Goal: Task Accomplishment & Management: Manage account settings

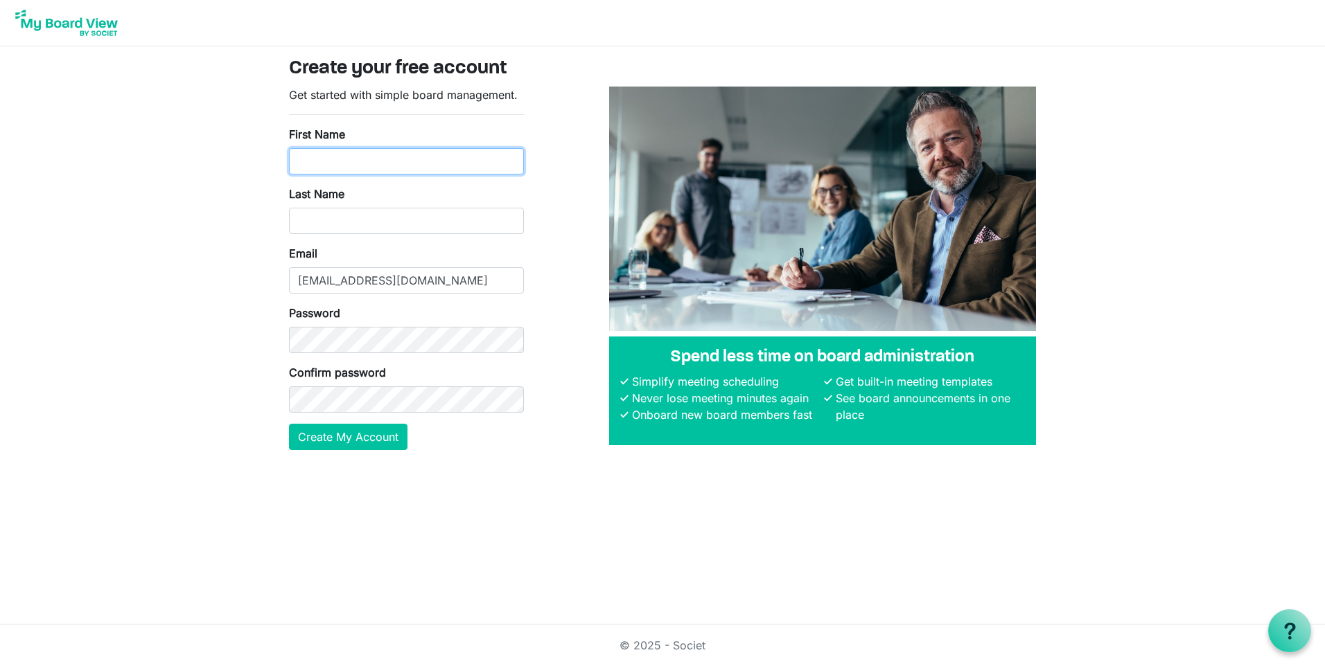
click at [312, 150] on input "First Name" at bounding box center [406, 161] width 235 height 26
type input "Christine"
type input "Miller"
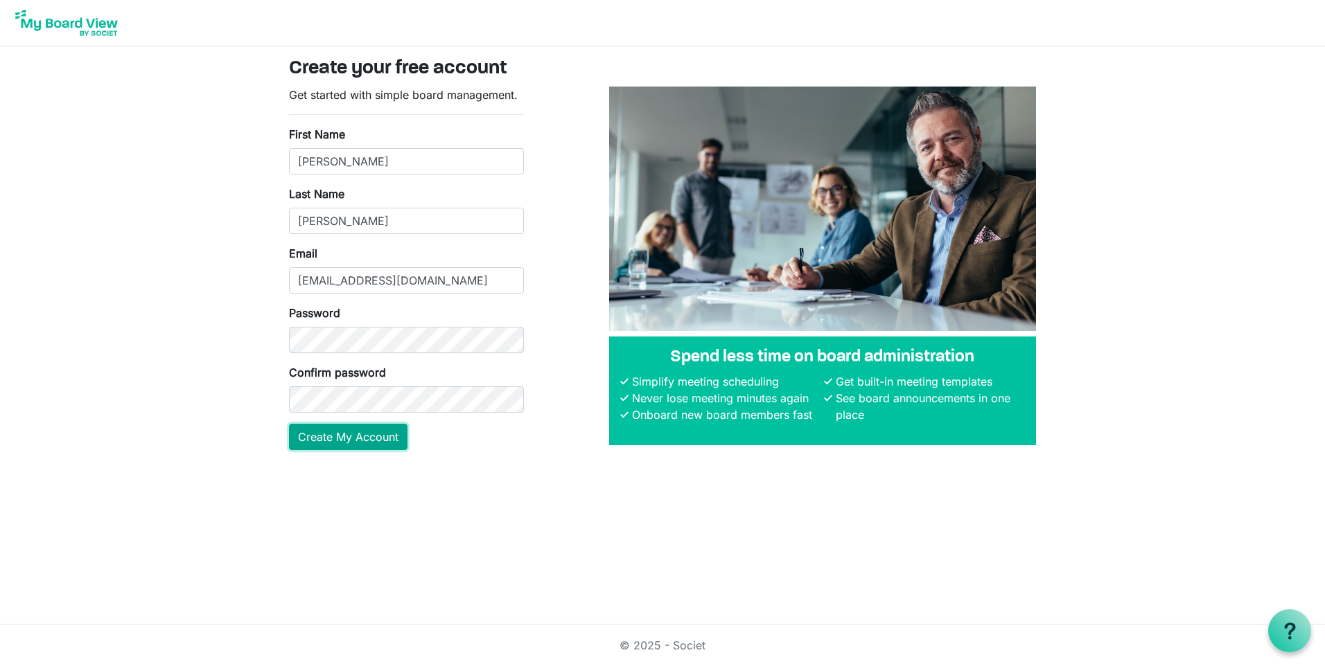
click at [346, 430] on button "Create My Account" at bounding box center [348, 437] width 118 height 26
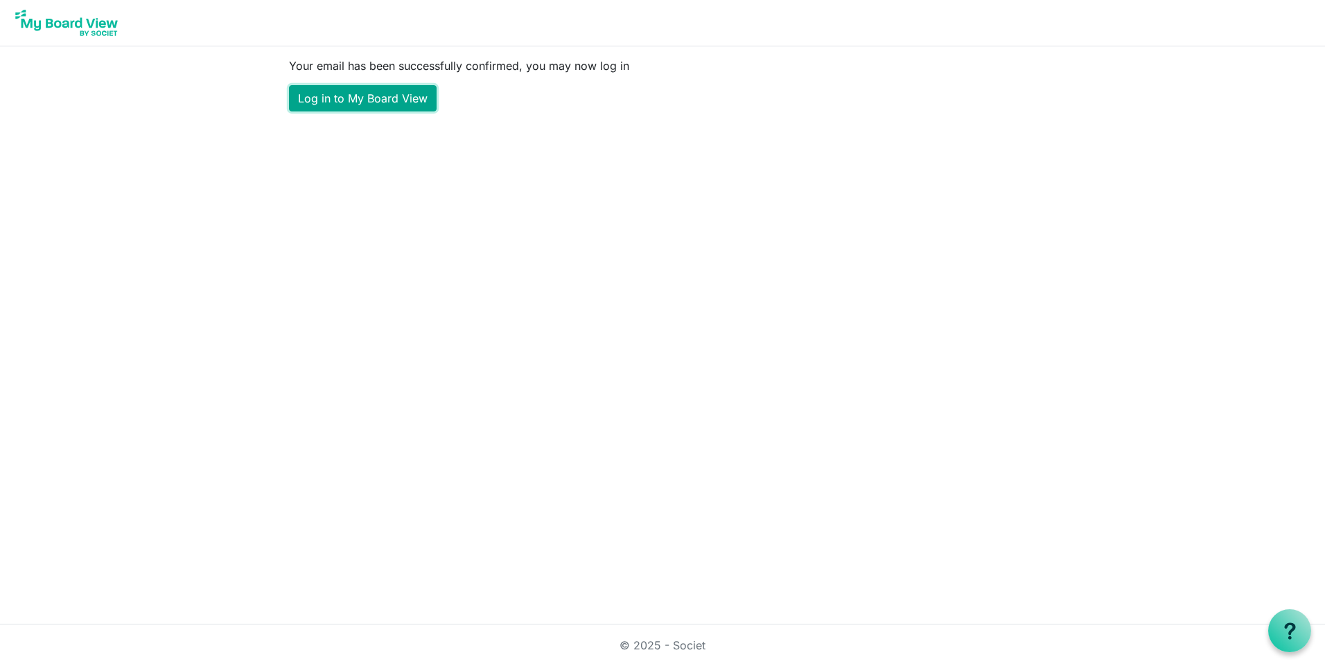
click at [378, 102] on link "Log in to My Board View" at bounding box center [363, 98] width 148 height 26
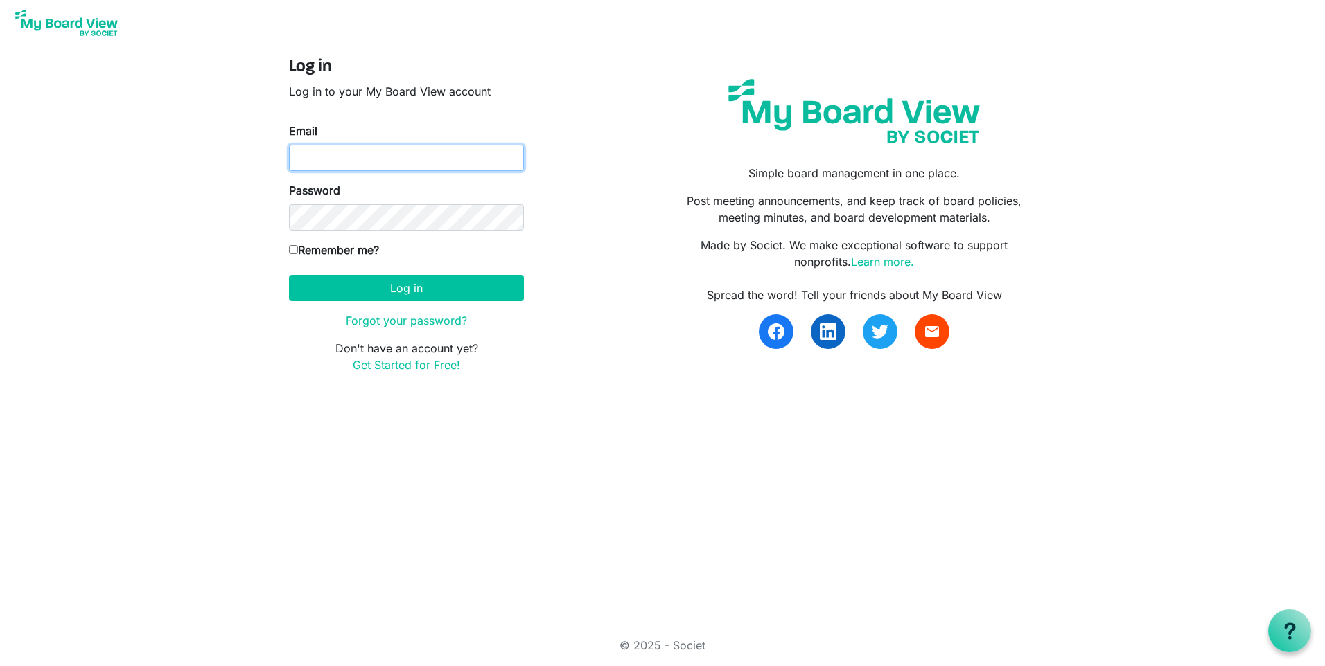
click at [326, 153] on input "Email" at bounding box center [406, 158] width 235 height 26
type input "[EMAIL_ADDRESS][DOMAIN_NAME]"
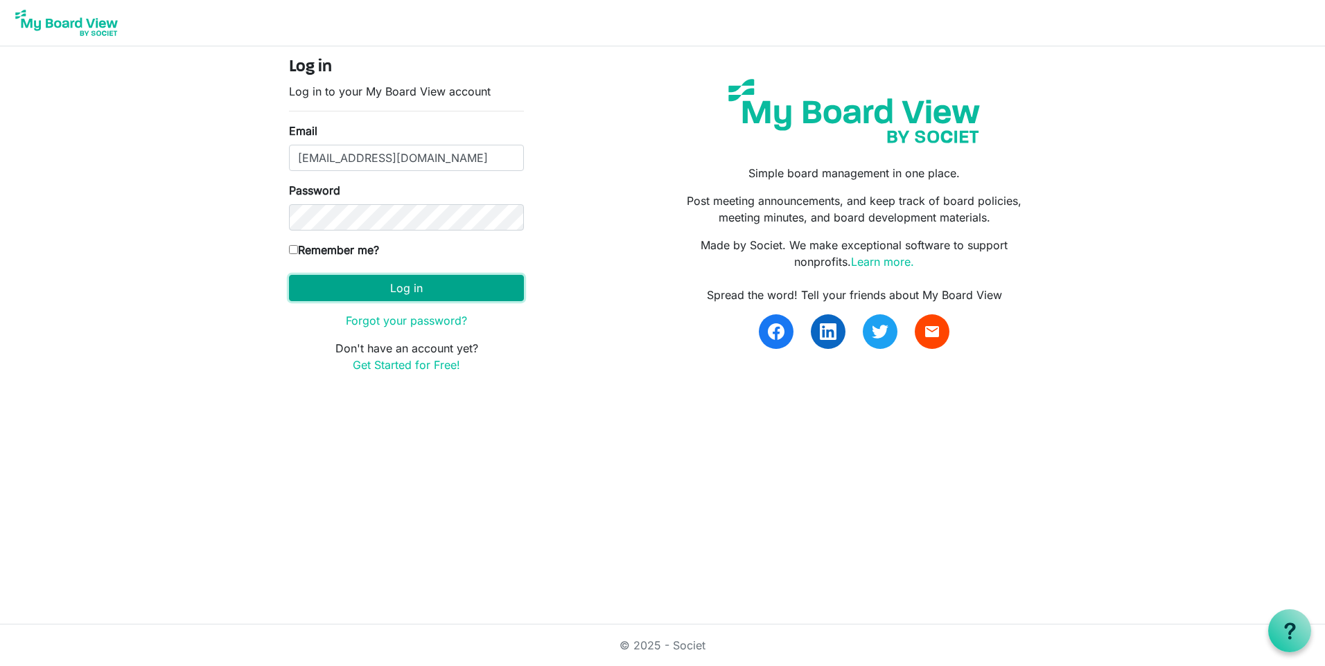
click at [389, 292] on button "Log in" at bounding box center [406, 288] width 235 height 26
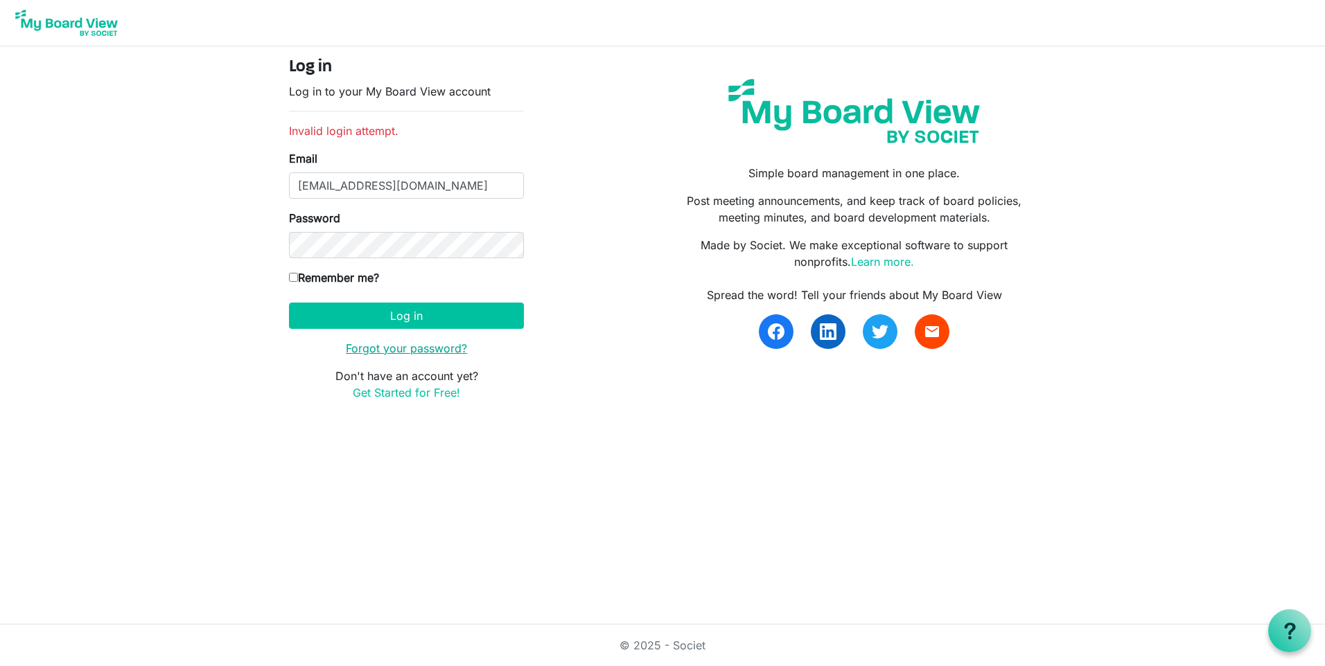
click at [422, 348] on link "Forgot your password?" at bounding box center [406, 349] width 121 height 14
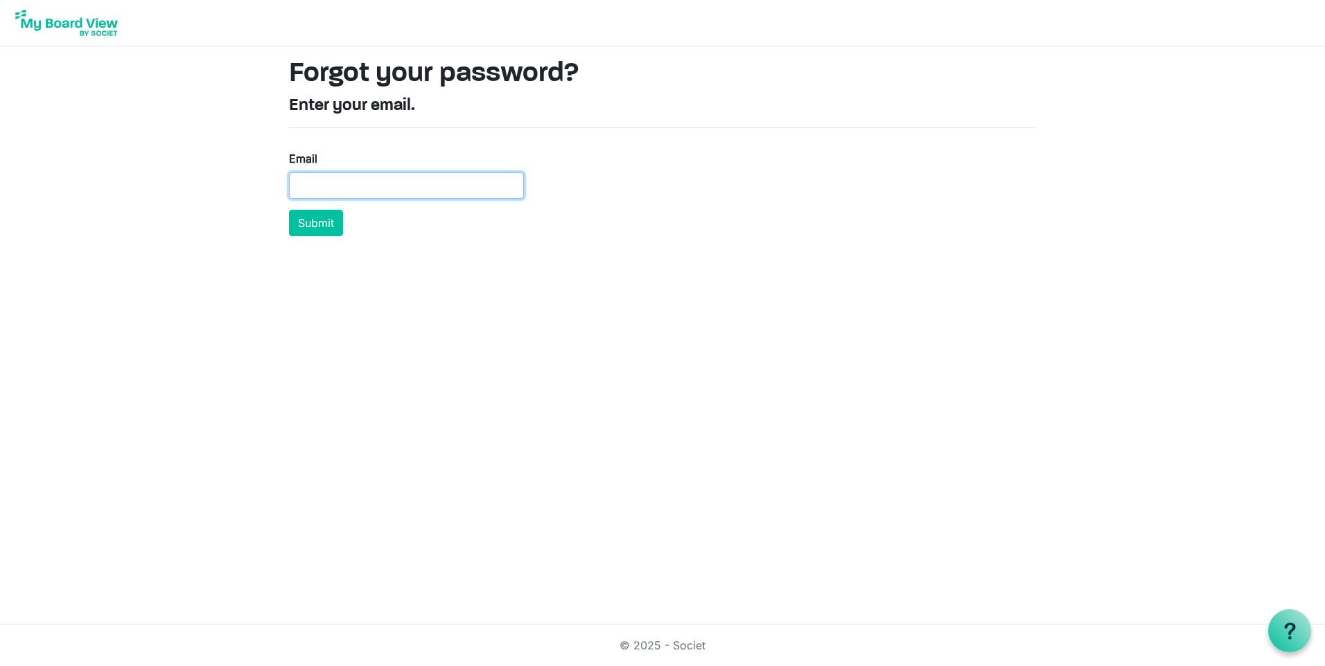
click at [308, 185] on input "Email" at bounding box center [406, 186] width 235 height 26
type input "chrimill@charter.net"
click at [313, 223] on button "Submit" at bounding box center [316, 223] width 54 height 26
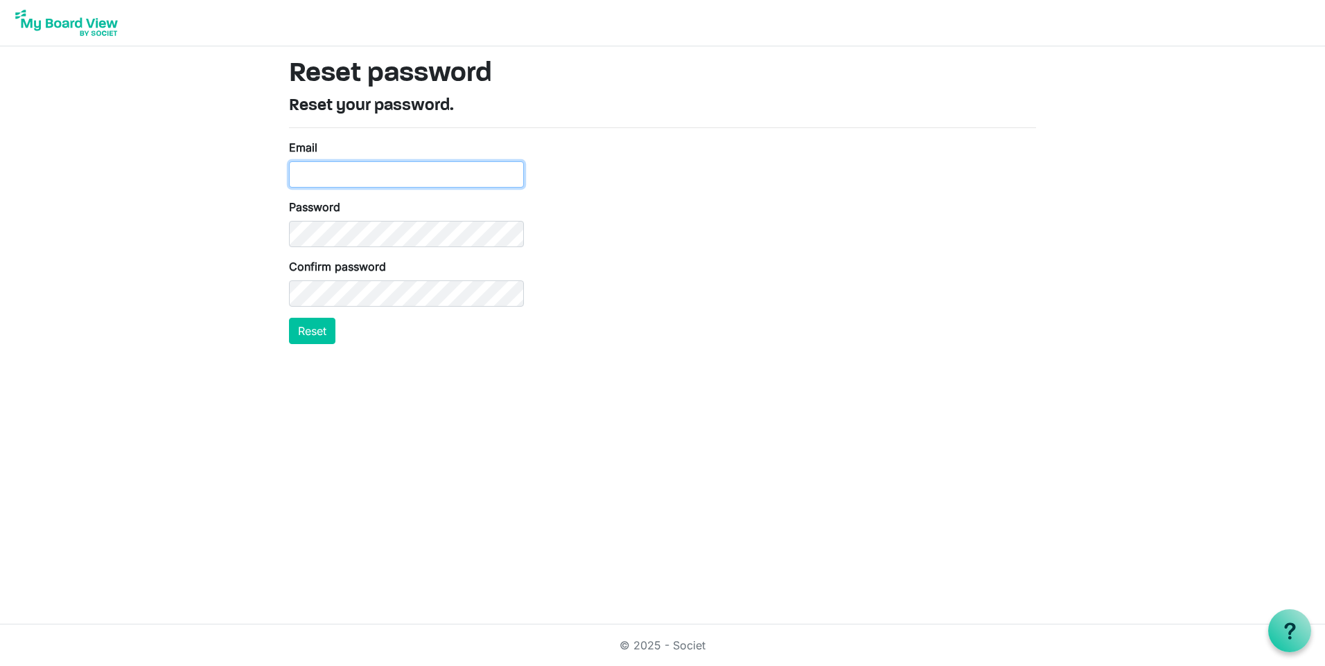
click at [301, 175] on input "Email" at bounding box center [406, 174] width 235 height 26
type input "[EMAIL_ADDRESS][DOMAIN_NAME]"
click at [324, 326] on button "Reset" at bounding box center [312, 331] width 46 height 26
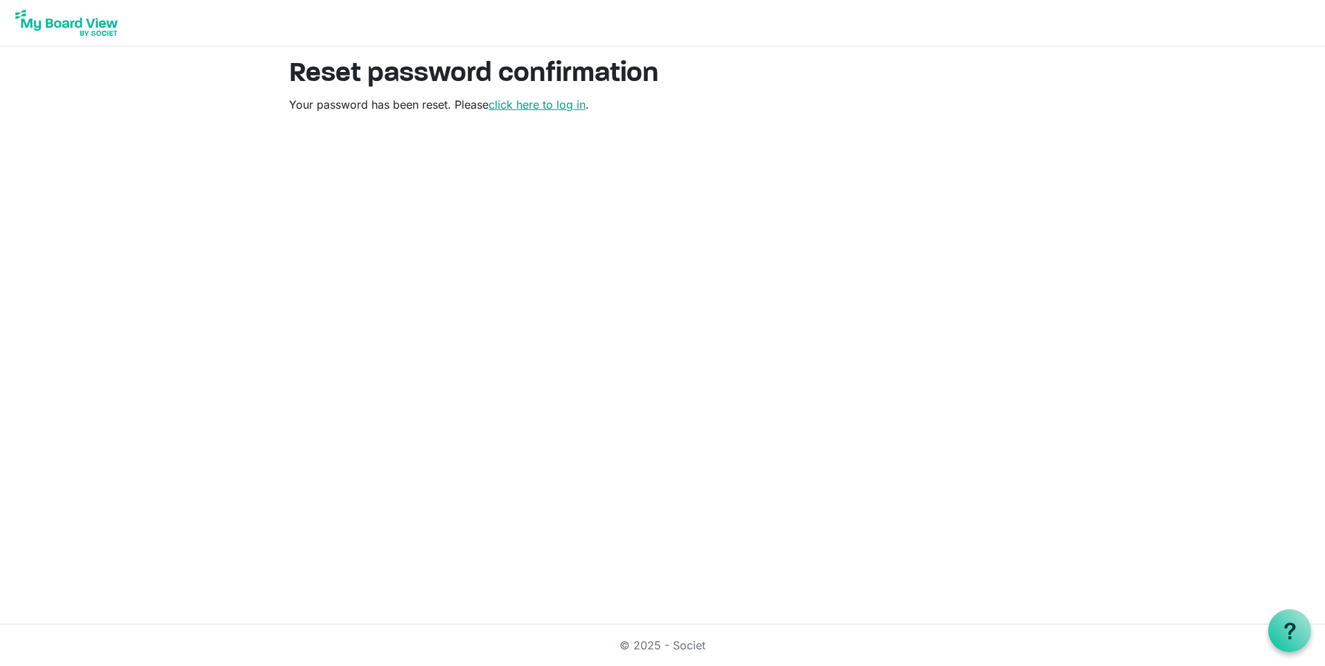
click at [533, 105] on link "click here to log in" at bounding box center [536, 105] width 97 height 14
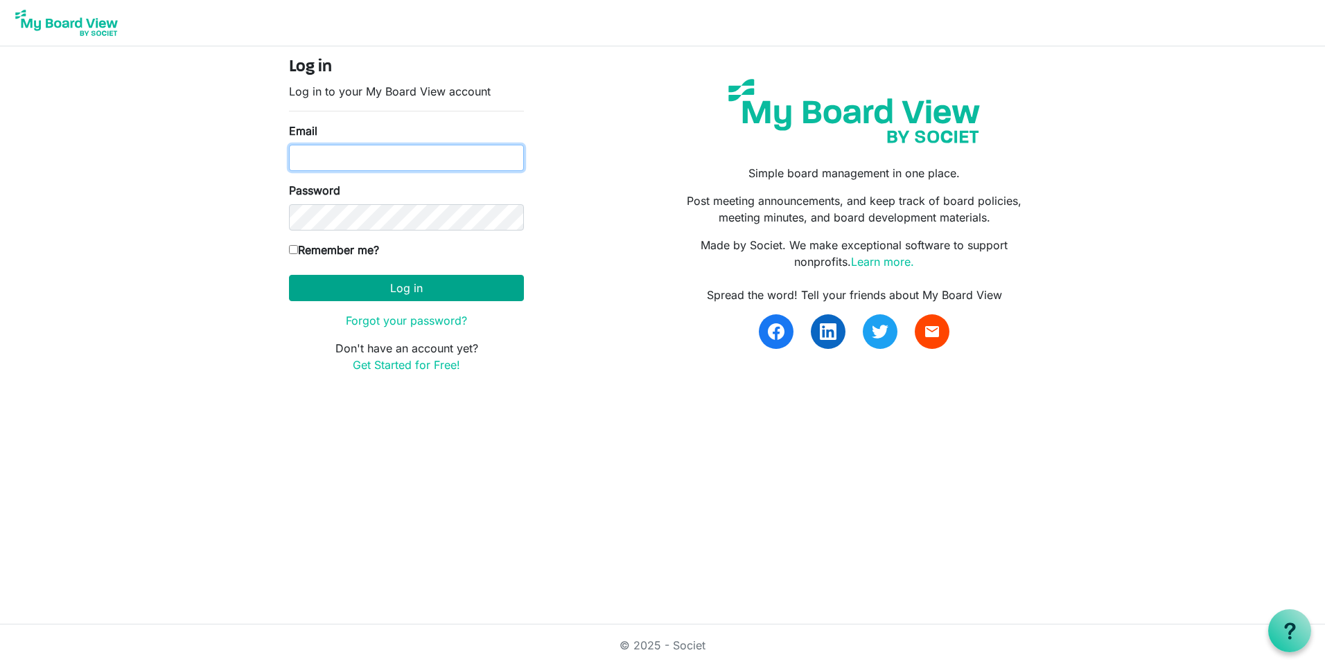
type input "[EMAIL_ADDRESS][DOMAIN_NAME]"
click at [357, 285] on button "Log in" at bounding box center [406, 288] width 235 height 26
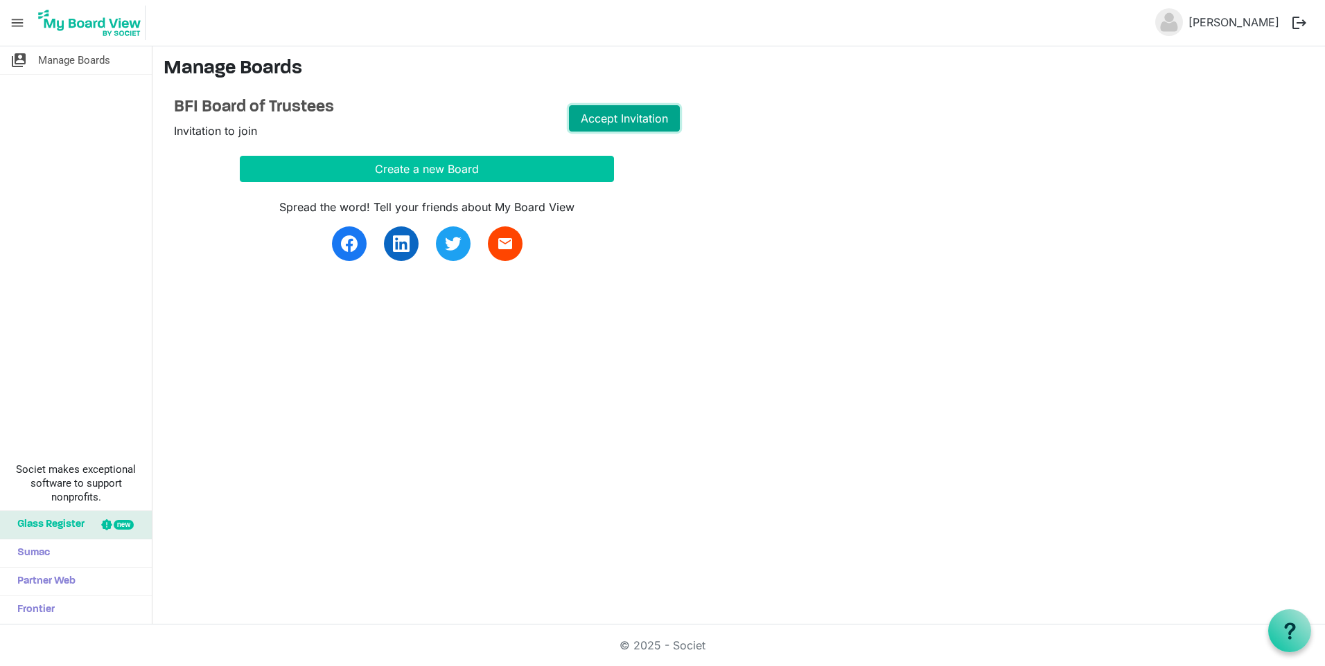
click at [639, 111] on link "Accept Invitation" at bounding box center [624, 118] width 111 height 26
click at [639, 122] on link "Go to Board" at bounding box center [624, 118] width 111 height 26
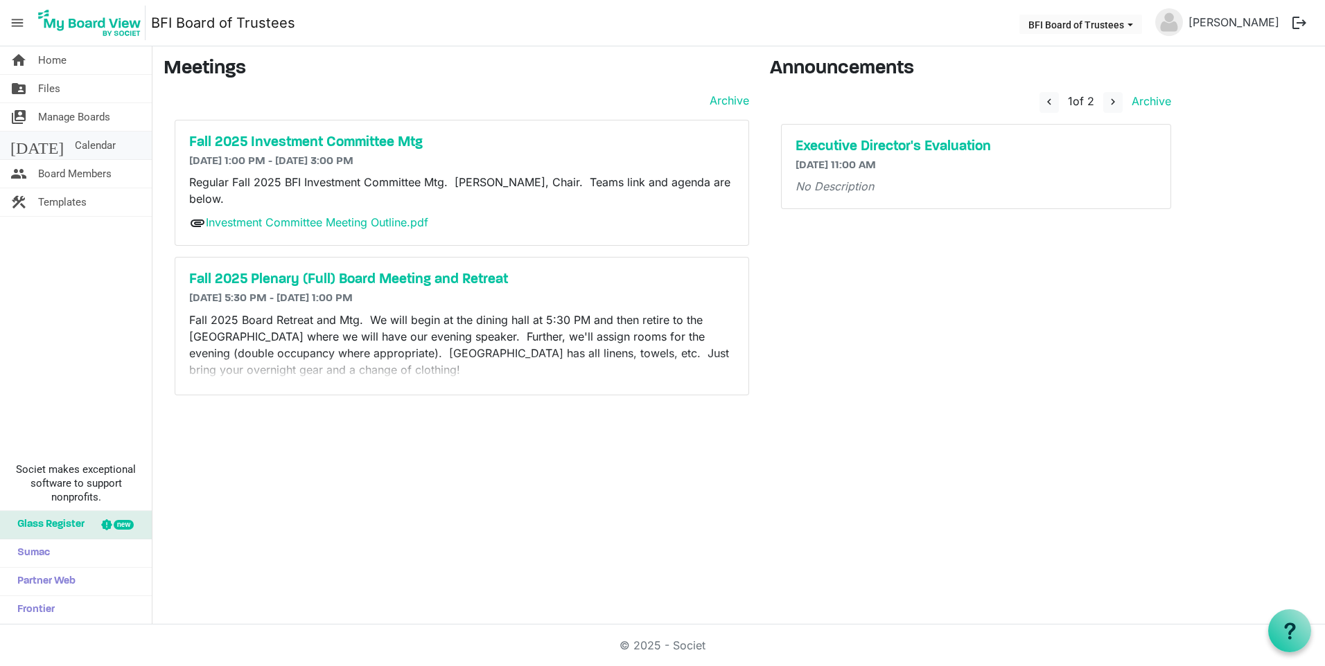
click at [75, 143] on span "Calendar" at bounding box center [95, 146] width 41 height 28
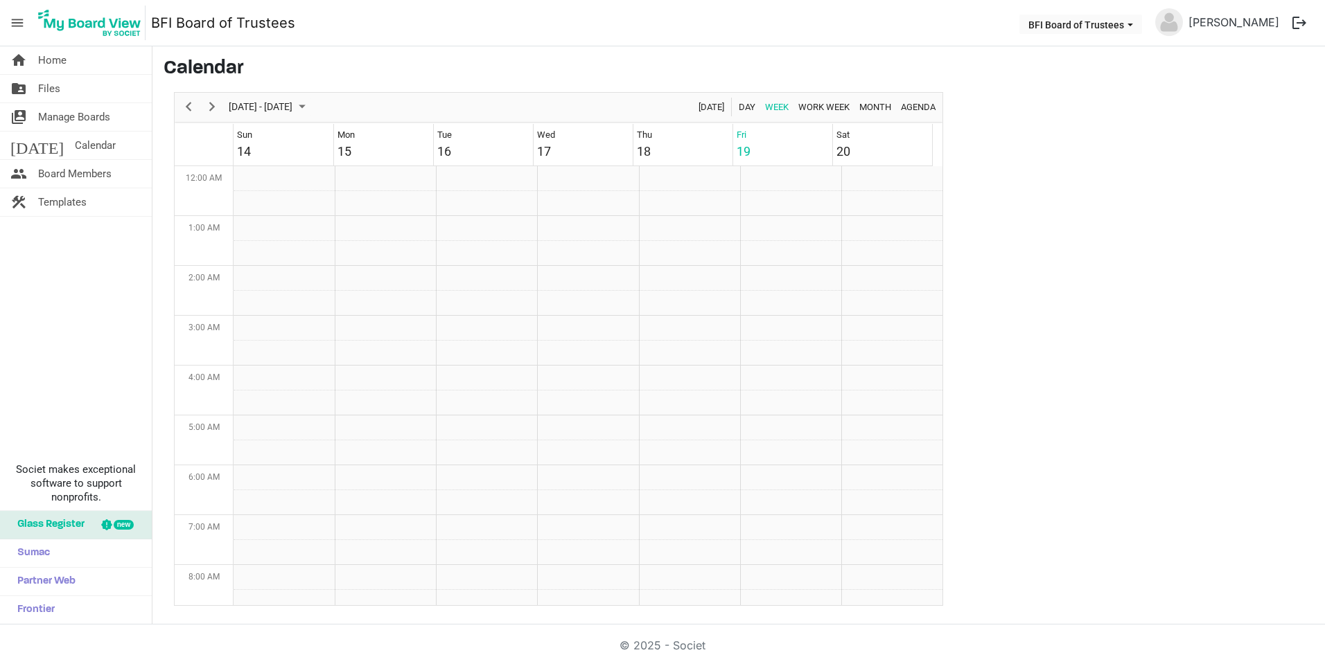
scroll to position [449, 0]
click at [878, 101] on span "Month" at bounding box center [875, 106] width 35 height 17
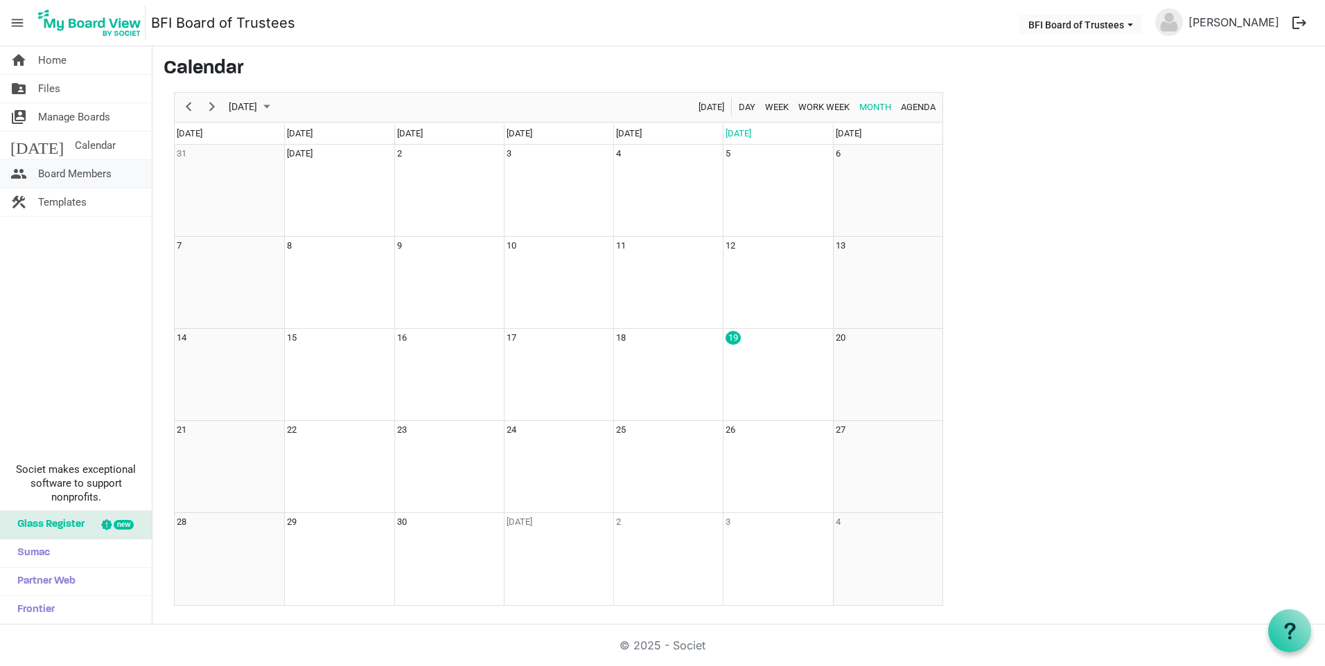
click at [84, 176] on span "Board Members" at bounding box center [74, 174] width 73 height 28
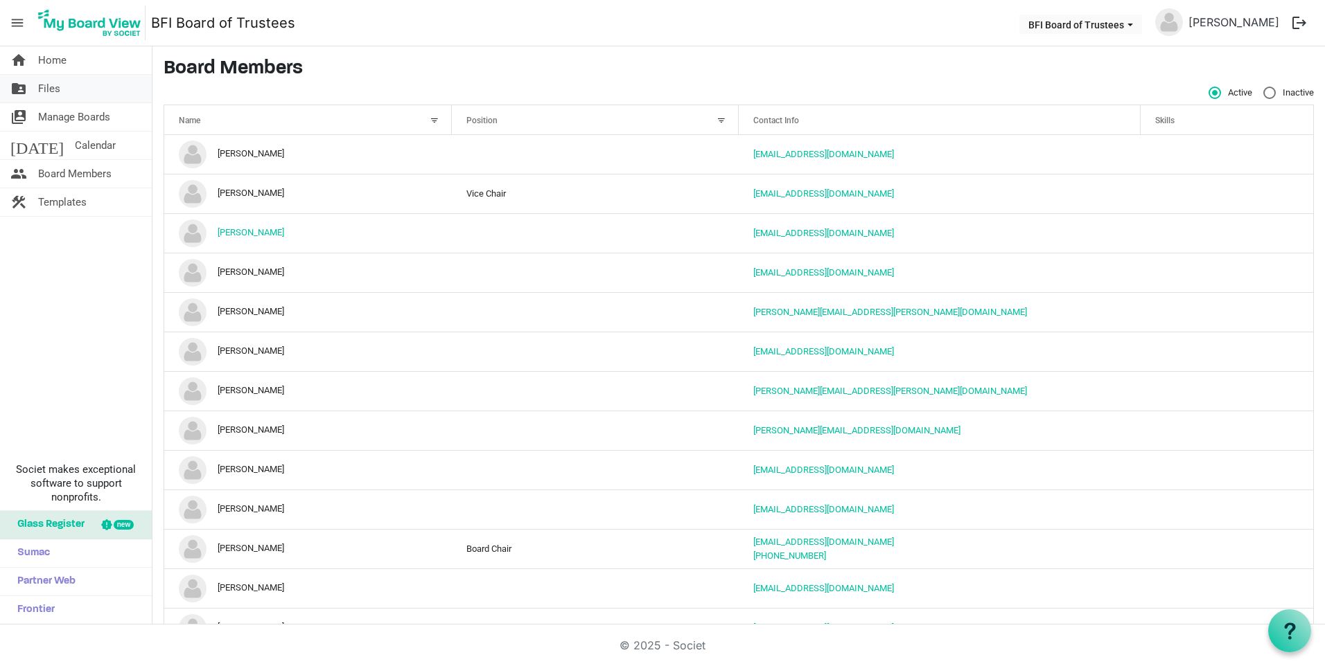
click at [53, 88] on span "Files" at bounding box center [49, 89] width 22 height 28
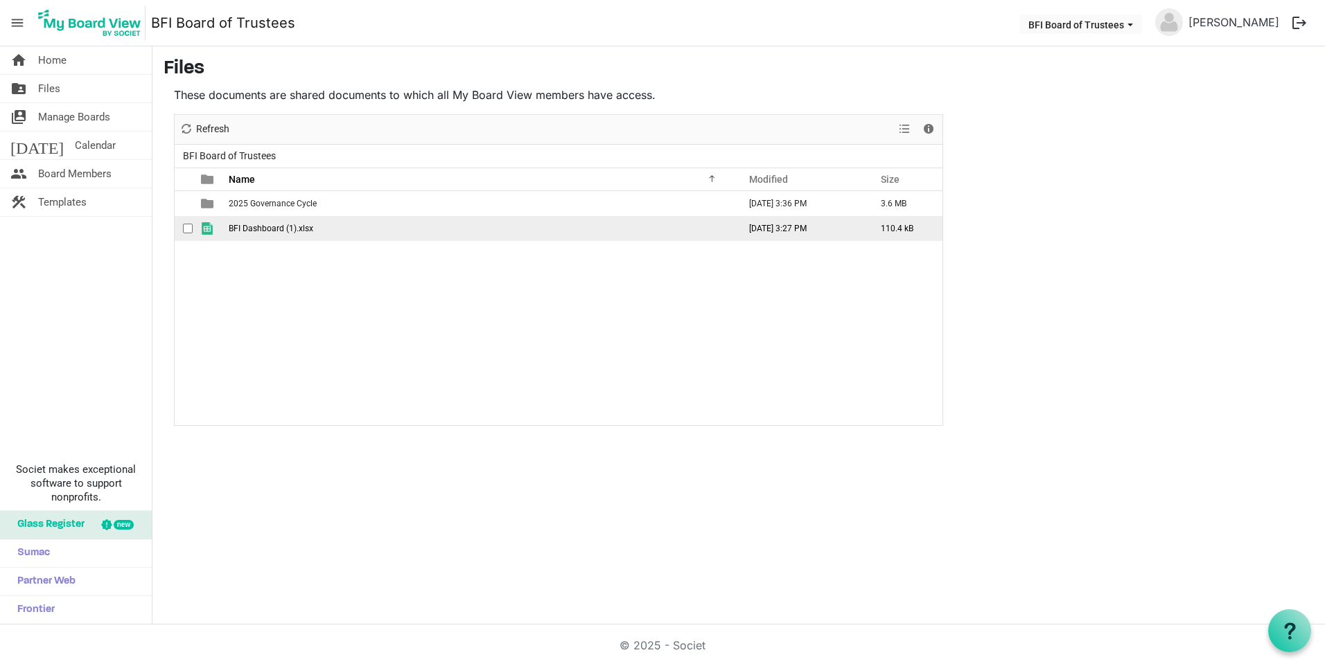
click at [260, 224] on span "BFI Dashboard (1).xlsx" at bounding box center [271, 229] width 85 height 10
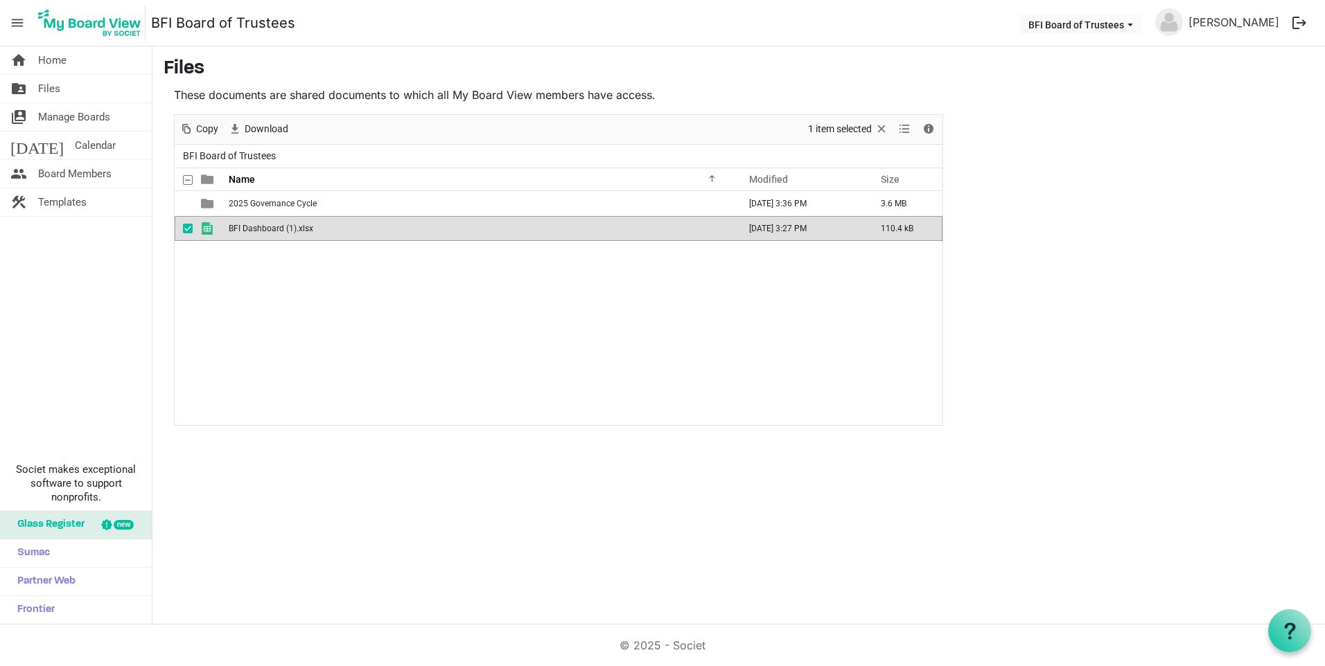
click at [260, 227] on span "BFI Dashboard (1).xlsx" at bounding box center [271, 229] width 85 height 10
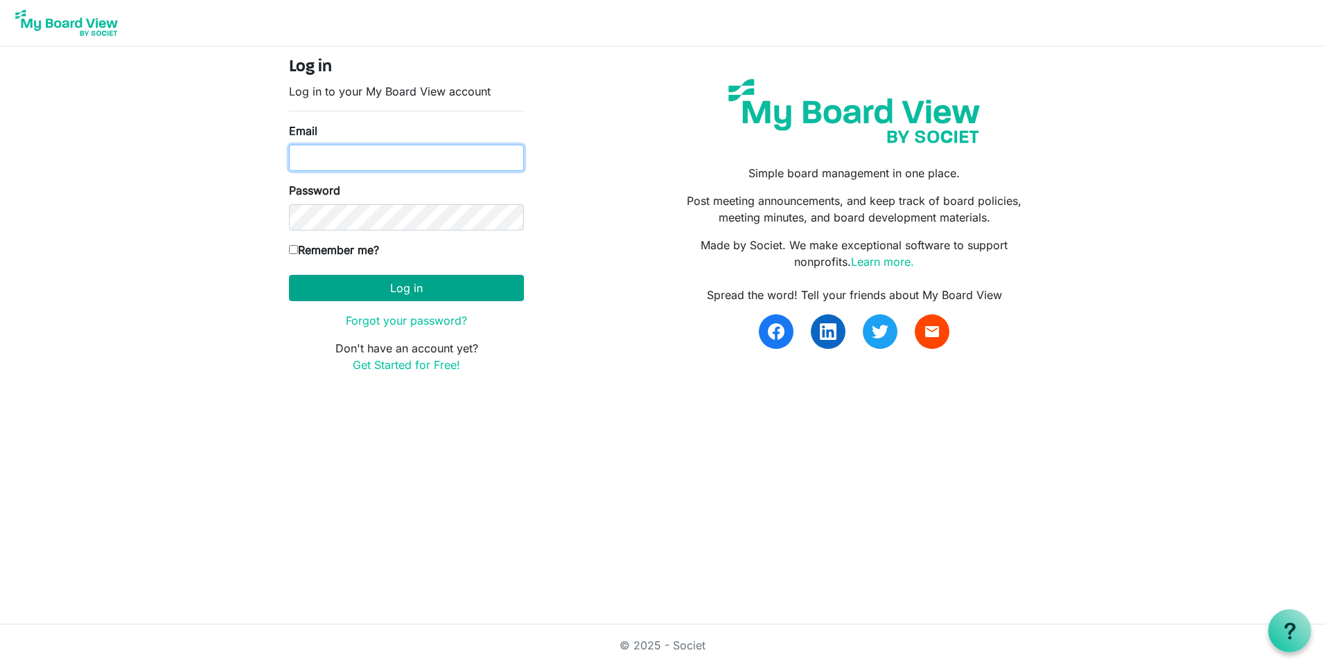
type input "[EMAIL_ADDRESS][DOMAIN_NAME]"
click button "Log in"
type input "[EMAIL_ADDRESS][DOMAIN_NAME]"
click at [394, 294] on button "Log in" at bounding box center [406, 288] width 235 height 26
